Goal: Task Accomplishment & Management: Complete application form

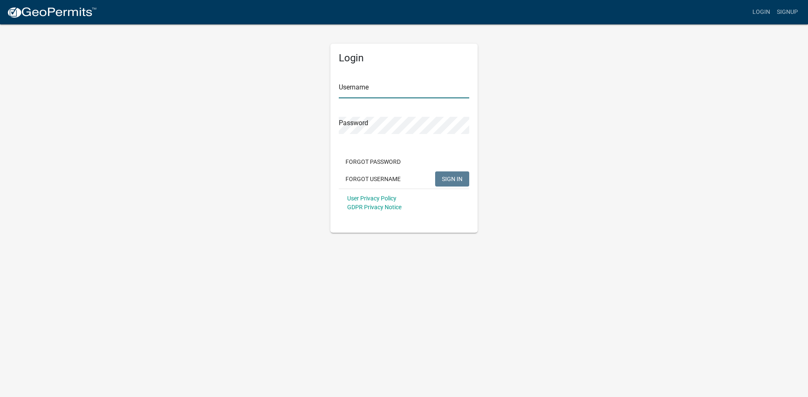
type input "[EMAIL_ADDRESS][DOMAIN_NAME]"
click at [450, 183] on button "SIGN IN" at bounding box center [452, 179] width 34 height 15
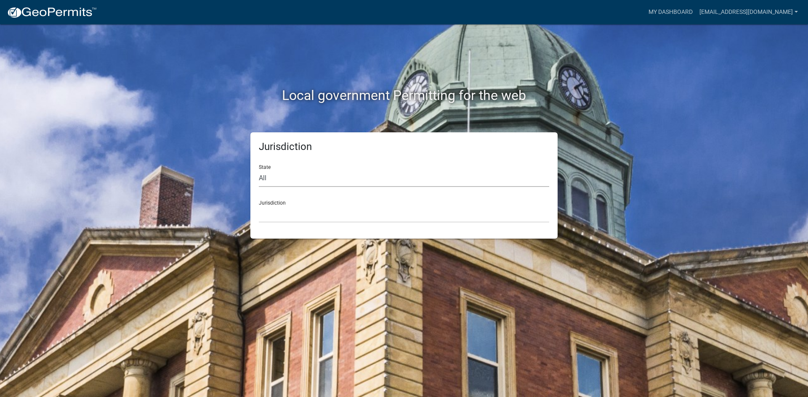
click at [319, 176] on select "All Colorado Georgia Indiana Iowa Kansas Minnesota Ohio South Carolina Wisconsin" at bounding box center [404, 178] width 290 height 17
select select "[US_STATE]"
click at [259, 170] on select "All Colorado Georgia Indiana Iowa Kansas Minnesota Ohio South Carolina Wisconsin" at bounding box center [404, 178] width 290 height 17
click at [315, 216] on select "Becker County, Minnesota Benton County, Minnesota Carlton County, Minnesota Cit…" at bounding box center [404, 214] width 290 height 17
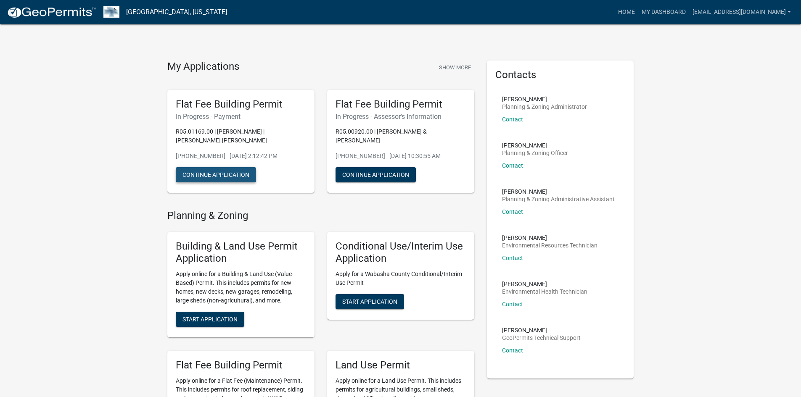
click at [224, 169] on button "Continue Application" at bounding box center [216, 174] width 80 height 15
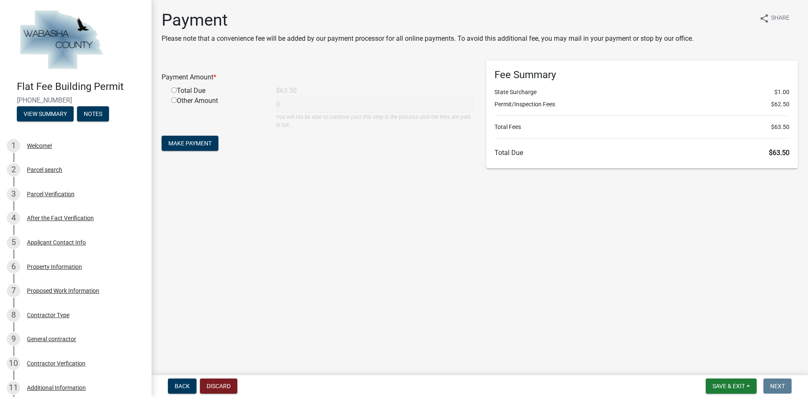
click at [172, 90] on input "radio" at bounding box center [173, 89] width 5 height 5
radio input "true"
type input "63.5"
click at [197, 148] on button "Make Payment" at bounding box center [190, 143] width 57 height 15
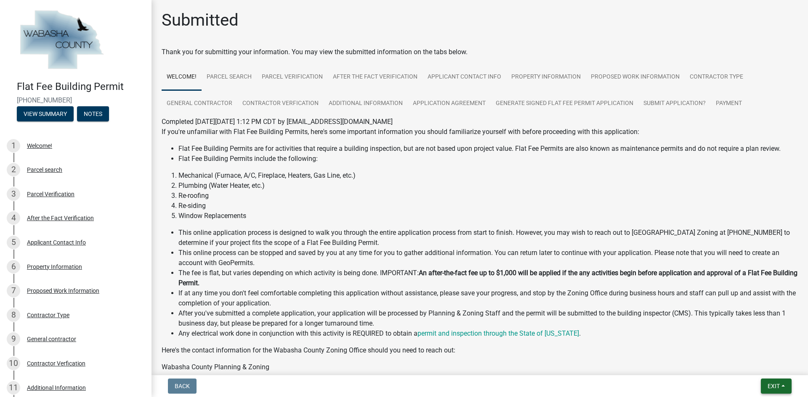
click at [781, 381] on button "Exit" at bounding box center [775, 386] width 31 height 15
click at [764, 358] on button "Save & Exit" at bounding box center [757, 365] width 67 height 20
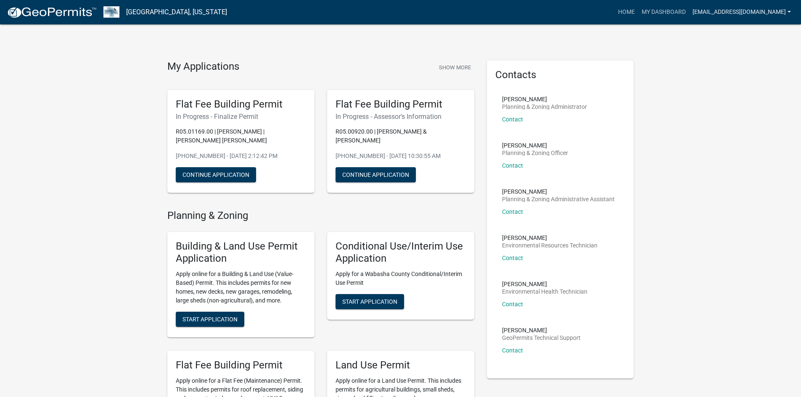
click at [740, 11] on link "[EMAIL_ADDRESS][DOMAIN_NAME]" at bounding box center [741, 12] width 105 height 16
click at [707, 17] on link "[EMAIL_ADDRESS][DOMAIN_NAME]" at bounding box center [741, 12] width 105 height 16
click at [746, 64] on link "Logout" at bounding box center [760, 62] width 67 height 20
